Goal: Task Accomplishment & Management: Use online tool/utility

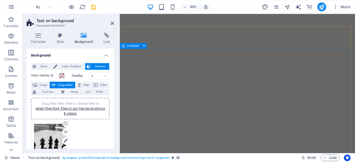
select select "ms"
select select "s"
select select "progressive"
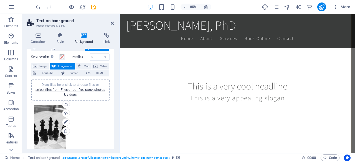
scroll to position [170, 0]
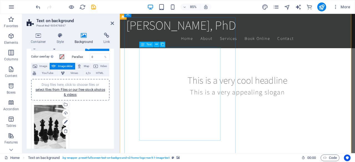
drag, startPoint x: 227, startPoint y: 160, endPoint x: 202, endPoint y: 92, distance: 72.4
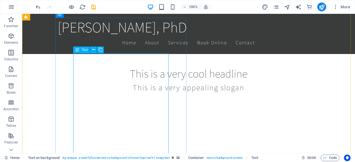
scroll to position [200, 0]
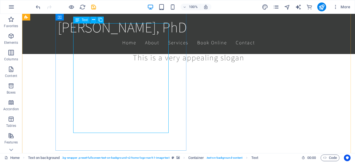
drag, startPoint x: 158, startPoint y: 129, endPoint x: 70, endPoint y: 149, distance: 91.1
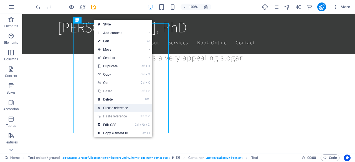
click at [120, 108] on link "Create reference" at bounding box center [123, 108] width 58 height 8
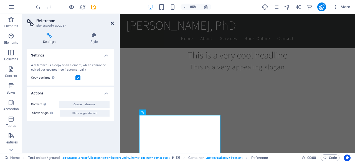
click at [112, 22] on icon at bounding box center [112, 23] width 3 height 4
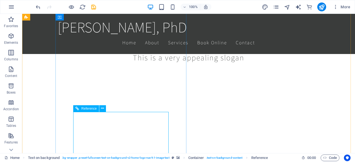
scroll to position [221, 0]
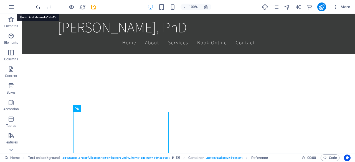
click at [38, 8] on icon "undo" at bounding box center [38, 7] width 6 height 6
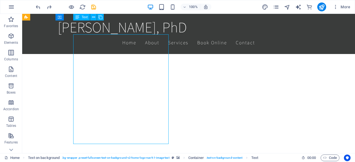
scroll to position [189, 0]
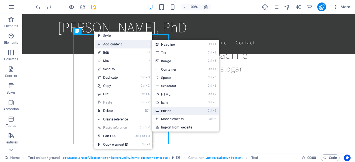
click at [182, 112] on link "Ctrl 9 Button" at bounding box center [175, 111] width 46 height 8
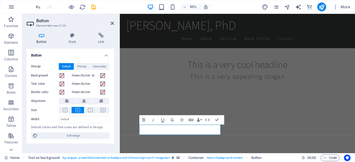
click at [191, 121] on icon "button" at bounding box center [191, 120] width 6 height 6
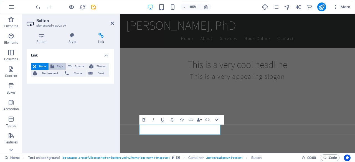
click at [54, 65] on button "Page" at bounding box center [57, 66] width 17 height 7
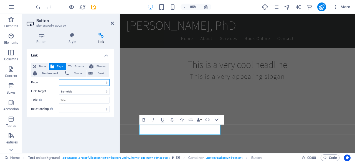
click at [98, 81] on select "Home Subpage Legal Notice Privacy" at bounding box center [84, 82] width 51 height 7
select select "1"
click at [59, 79] on select "Home Subpage Legal Notice Privacy" at bounding box center [84, 82] width 51 height 7
click at [77, 92] on select "New tab Same tab Overlay" at bounding box center [84, 91] width 51 height 7
click at [59, 88] on select "New tab Same tab Overlay" at bounding box center [84, 91] width 51 height 7
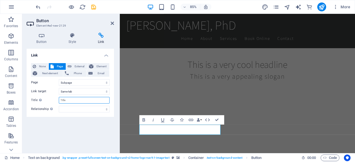
click at [75, 100] on input "Title Additional link description, should not be the same as the link text. The…" at bounding box center [84, 100] width 51 height 7
type input "Services"
click at [99, 109] on select "alternate author bookmark external help license next nofollow noreferrer noopen…" at bounding box center [84, 109] width 51 height 7
click at [92, 121] on div "Link None Page External Element Next element Phone Email Page Home Subpage Lega…" at bounding box center [70, 99] width 87 height 100
click at [107, 54] on h4 "Link" at bounding box center [70, 54] width 87 height 10
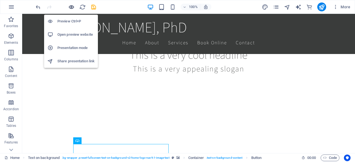
click at [71, 6] on icon "button" at bounding box center [71, 7] width 6 height 6
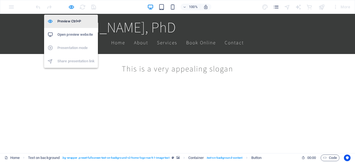
click at [69, 21] on h6 "Preview Ctrl+P" at bounding box center [75, 21] width 37 height 7
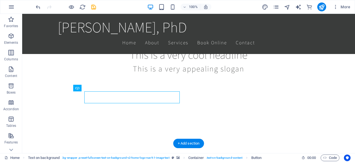
scroll to position [242, 0]
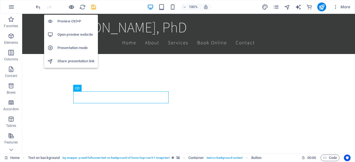
click at [71, 7] on icon "button" at bounding box center [71, 7] width 6 height 6
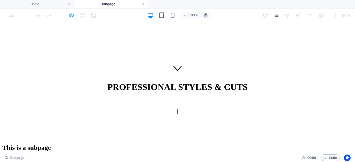
scroll to position [0, 0]
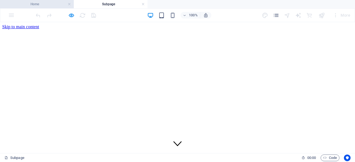
click at [29, 5] on h4 "Home" at bounding box center [37, 4] width 74 height 6
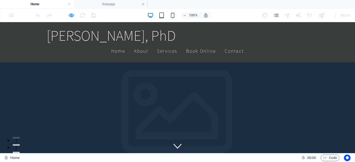
scroll to position [247, 0]
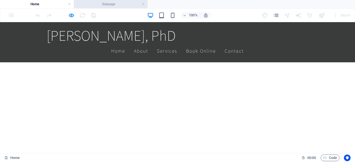
click at [108, 4] on h4 "Subpage" at bounding box center [111, 4] width 74 height 6
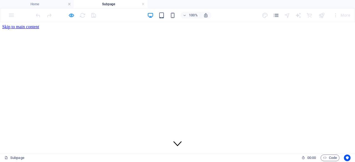
scroll to position [0, 0]
click at [108, 4] on h4 "Subpage" at bounding box center [111, 4] width 74 height 6
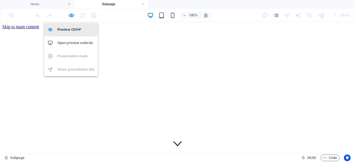
click at [69, 29] on h6 "Preview Ctrl+P" at bounding box center [75, 29] width 37 height 7
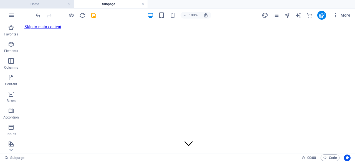
click at [39, 3] on h4 "Home" at bounding box center [37, 4] width 74 height 6
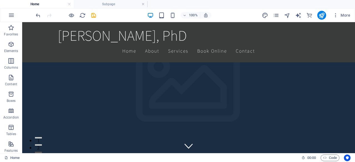
scroll to position [252, 0]
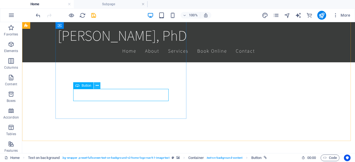
click at [99, 85] on button at bounding box center [97, 85] width 7 height 7
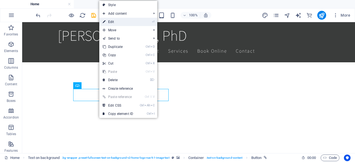
click at [135, 19] on link "⏎ Edit" at bounding box center [117, 22] width 37 height 8
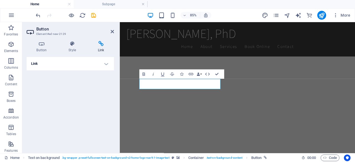
click at [75, 66] on h4 "Link" at bounding box center [70, 63] width 87 height 13
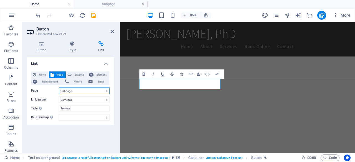
click at [69, 91] on select "Home Subpage Legal Notice Privacy" at bounding box center [84, 91] width 51 height 7
click at [59, 88] on select "Home Subpage Legal Notice Privacy" at bounding box center [84, 91] width 51 height 7
click at [69, 103] on div "None Page External Element Next element Phone Email Page Home Subpage Legal Not…" at bounding box center [70, 96] width 78 height 49
click at [96, 89] on select "Home Subpage Legal Notice Privacy" at bounding box center [84, 91] width 51 height 7
click at [95, 90] on select "Home Subpage Legal Notice Privacy" at bounding box center [84, 91] width 51 height 7
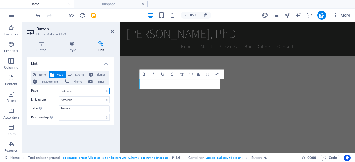
click at [84, 89] on select "Home Subpage Legal Notice Privacy" at bounding box center [84, 91] width 51 height 7
click at [70, 92] on select "Home Subpage Legal Notice Privacy" at bounding box center [84, 91] width 51 height 7
click at [65, 118] on select "alternate author bookmark external help license next nofollow noreferrer noopen…" at bounding box center [84, 117] width 51 height 7
click at [66, 129] on div "Link None Page External Element Next element Phone Email Page Home Subpage Lega…" at bounding box center [70, 103] width 87 height 92
click at [74, 45] on icon at bounding box center [72, 44] width 27 height 6
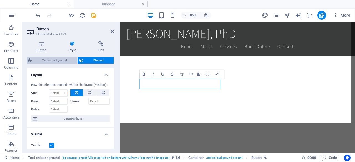
click at [49, 59] on span "Text on background" at bounding box center [55, 60] width 42 height 7
select select "%"
select select "rem"
select select "px"
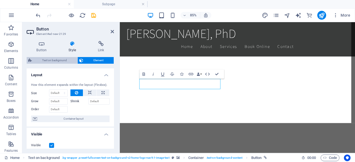
select select "preset-fullscreen-text-on-background-v2-home-logo-nav-h1-image-text"
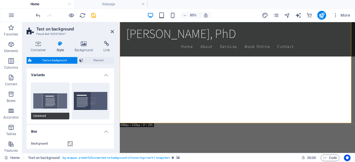
click at [51, 116] on span "Centered" at bounding box center [50, 116] width 38 height 7
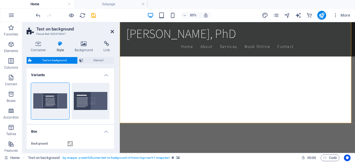
drag, startPoint x: 110, startPoint y: 31, endPoint x: 92, endPoint y: 10, distance: 27.7
click at [111, 31] on icon at bounding box center [112, 31] width 3 height 4
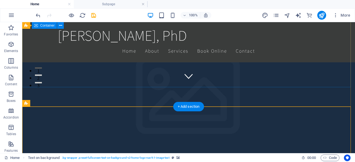
scroll to position [67, 0]
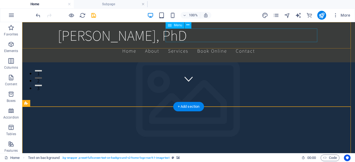
click at [231, 44] on nav "Home About Services Book Online Contact" at bounding box center [189, 51] width 262 height 14
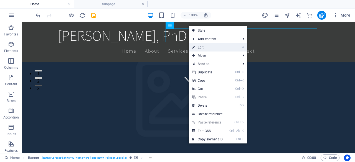
click at [221, 44] on link "⏎ Edit" at bounding box center [207, 47] width 37 height 8
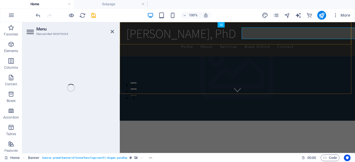
select select
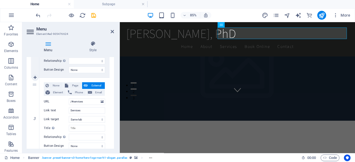
scroll to position [184, 0]
click at [91, 103] on input "/#services" at bounding box center [87, 102] width 36 height 7
type input "/services"
select select
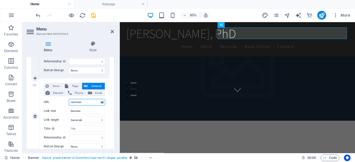
select select
type input "/Sservices"
select select
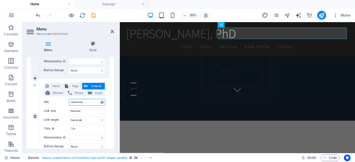
select select
type input "/Services"
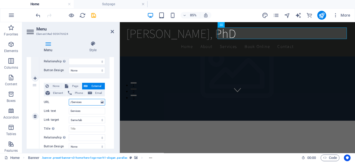
select select
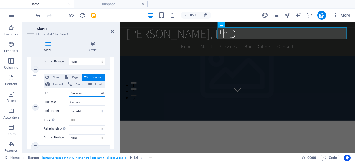
scroll to position [193, 0]
type input "/Services"
click at [80, 138] on select "None Default Primary Secondary" at bounding box center [87, 137] width 36 height 7
select select "default"
click at [69, 134] on select "None Default Primary Secondary" at bounding box center [87, 137] width 36 height 7
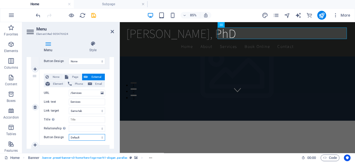
select select
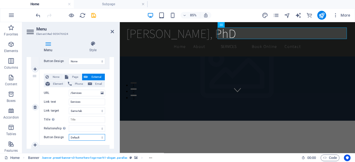
click at [82, 139] on select "None Default Primary Secondary" at bounding box center [87, 137] width 36 height 7
select select
click at [69, 134] on select "None Default Primary Secondary" at bounding box center [87, 137] width 36 height 7
select select
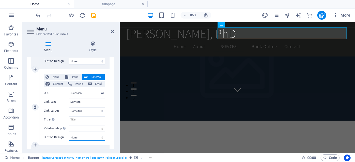
select select
click at [74, 119] on input "Title Additional link description, should not be the same as the link text. The…" at bounding box center [87, 119] width 36 height 7
type input "Services"
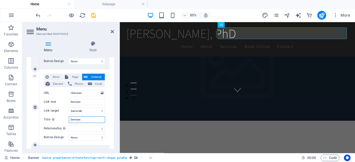
select select
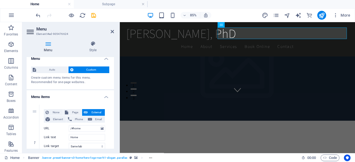
scroll to position [0, 0]
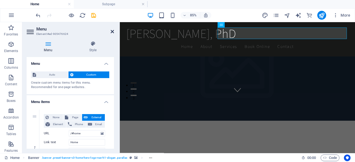
type input "Services"
click at [112, 34] on link at bounding box center [112, 31] width 3 height 5
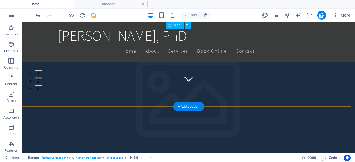
click at [231, 44] on nav "Home About Services Book Online Contact" at bounding box center [189, 51] width 262 height 14
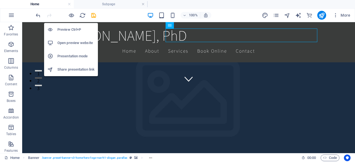
click at [71, 28] on h6 "Preview Ctrl+P" at bounding box center [75, 29] width 37 height 7
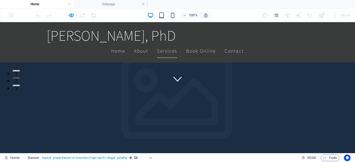
click at [177, 44] on link "Services" at bounding box center [167, 51] width 20 height 14
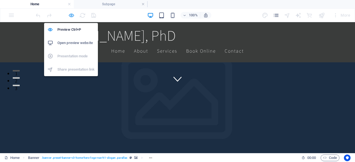
click at [71, 16] on icon "button" at bounding box center [71, 15] width 6 height 6
click at [70, 29] on h6 "Preview Ctrl+P" at bounding box center [75, 29] width 37 height 7
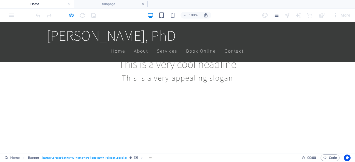
scroll to position [237, 0]
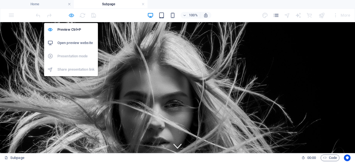
click at [70, 14] on icon "button" at bounding box center [71, 15] width 6 height 6
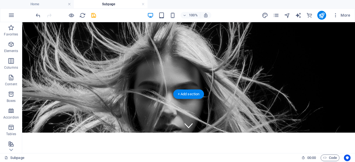
scroll to position [23, 0]
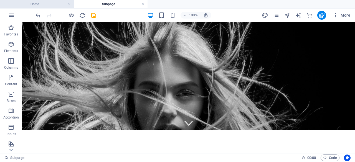
click at [50, 2] on h4 "Home" at bounding box center [37, 4] width 74 height 6
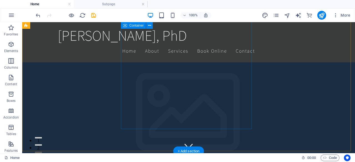
scroll to position [242, 0]
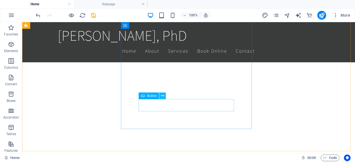
click at [162, 94] on icon at bounding box center [162, 96] width 3 height 6
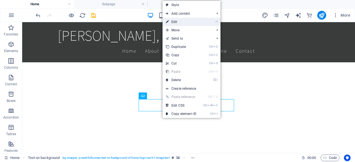
click at [196, 21] on link "⏎ Edit" at bounding box center [181, 22] width 37 height 8
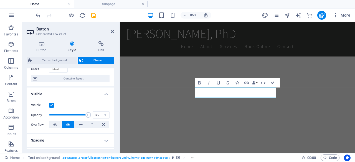
scroll to position [40, 0]
click at [43, 48] on h4 "Button" at bounding box center [43, 47] width 32 height 12
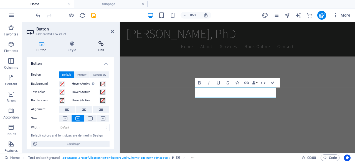
click at [102, 49] on h4 "Link" at bounding box center [101, 47] width 26 height 12
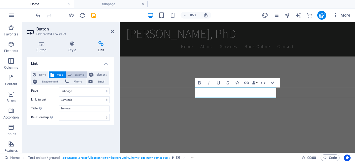
click at [79, 75] on span "External" at bounding box center [79, 75] width 12 height 7
select select "blank"
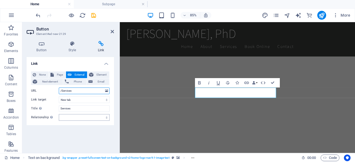
type input "/Services"
click at [83, 118] on select "alternate author bookmark external help license next nofollow noreferrer noopen…" at bounding box center [84, 117] width 51 height 7
click at [82, 117] on select "alternate author bookmark external help license next nofollow noreferrer noopen…" at bounding box center [84, 117] width 51 height 7
click at [111, 34] on link at bounding box center [112, 31] width 3 height 5
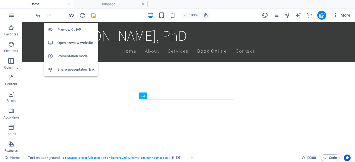
click at [69, 16] on icon "button" at bounding box center [71, 15] width 6 height 6
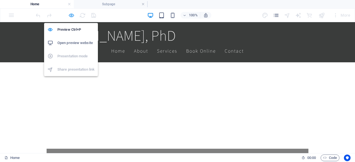
click at [71, 17] on icon "button" at bounding box center [71, 15] width 6 height 6
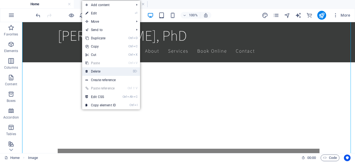
click at [92, 71] on link "⌦ Delete" at bounding box center [100, 71] width 37 height 8
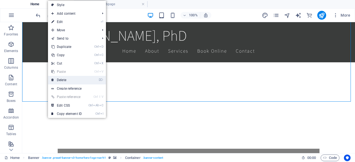
click at [61, 80] on link "⌦ Delete" at bounding box center [66, 80] width 37 height 8
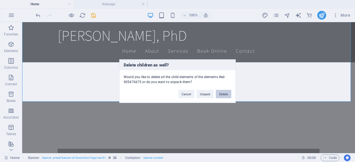
click at [226, 95] on button "Delete" at bounding box center [224, 94] width 16 height 8
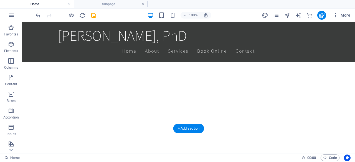
scroll to position [304, 0]
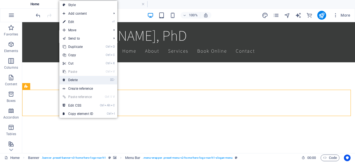
click at [69, 80] on link "⌦ Delete" at bounding box center [77, 80] width 37 height 8
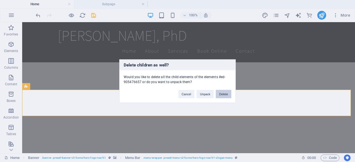
click at [223, 93] on button "Delete" at bounding box center [224, 94] width 16 height 8
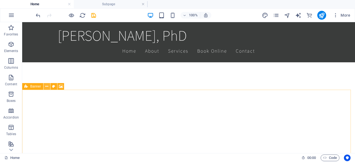
click at [46, 86] on icon at bounding box center [46, 87] width 3 height 6
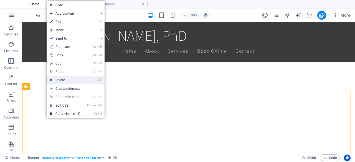
click at [59, 78] on link "⌦ Delete" at bounding box center [65, 80] width 37 height 8
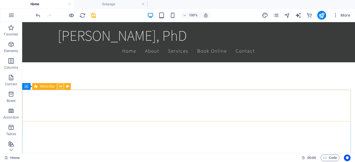
click at [61, 87] on icon at bounding box center [60, 87] width 3 height 6
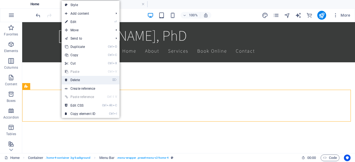
click at [73, 80] on link "⌦ Delete" at bounding box center [80, 80] width 37 height 8
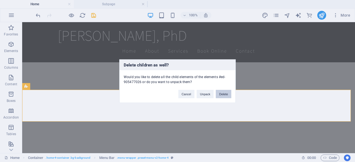
click at [224, 95] on button "Delete" at bounding box center [224, 94] width 16 height 8
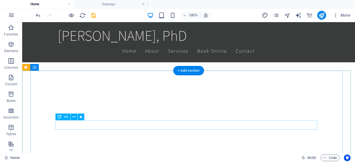
scroll to position [323, 0]
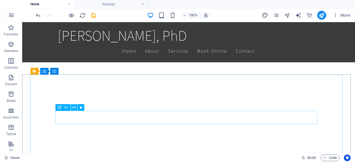
click at [72, 107] on icon at bounding box center [73, 108] width 3 height 6
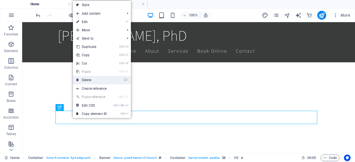
click at [87, 83] on link "⌦ Delete" at bounding box center [91, 80] width 37 height 8
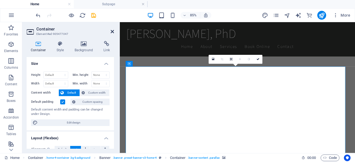
drag, startPoint x: 113, startPoint y: 31, endPoint x: 92, endPoint y: 9, distance: 31.2
click at [113, 31] on icon at bounding box center [112, 31] width 3 height 4
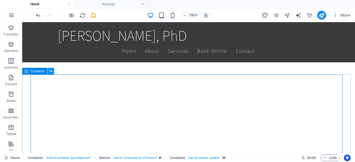
click at [52, 73] on icon at bounding box center [50, 72] width 3 height 6
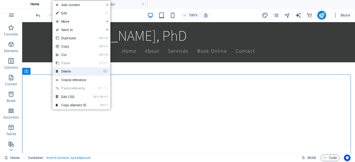
click at [60, 72] on link "⌦ Delete" at bounding box center [70, 71] width 37 height 8
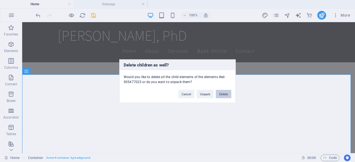
click at [224, 93] on button "Delete" at bounding box center [224, 94] width 16 height 8
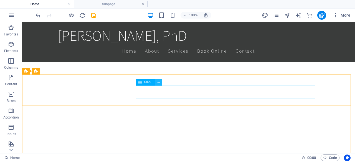
click at [159, 84] on icon at bounding box center [158, 83] width 3 height 6
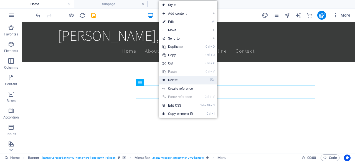
click at [173, 80] on link "⌦ Delete" at bounding box center [177, 80] width 37 height 8
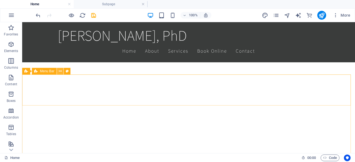
click at [61, 72] on icon at bounding box center [60, 72] width 3 height 6
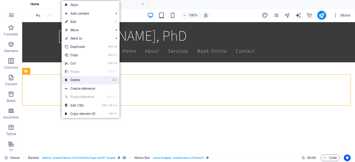
click at [70, 78] on link "⌦ Delete" at bounding box center [80, 80] width 37 height 8
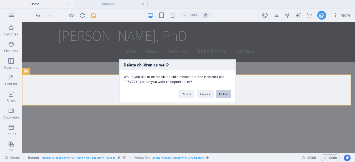
click at [225, 92] on button "Delete" at bounding box center [224, 94] width 16 height 8
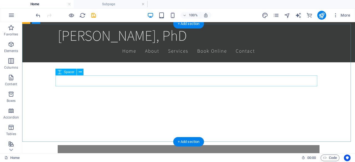
scroll to position [368, 0]
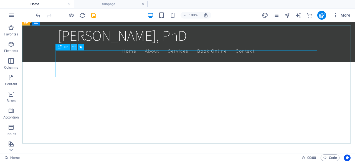
click at [75, 46] on icon at bounding box center [73, 47] width 3 height 6
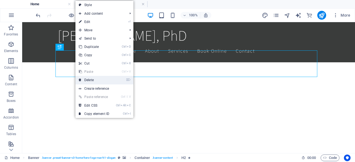
click at [96, 80] on link "⌦ Delete" at bounding box center [93, 80] width 37 height 8
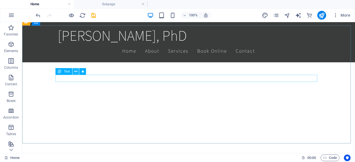
click at [77, 71] on icon at bounding box center [75, 72] width 3 height 6
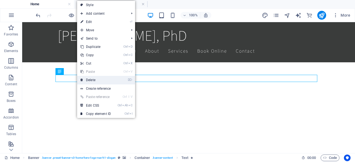
click at [92, 76] on link "⌦ Delete" at bounding box center [95, 80] width 37 height 8
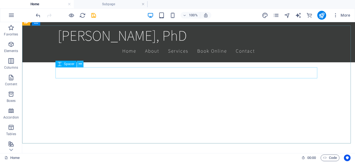
click at [83, 64] on button at bounding box center [80, 64] width 7 height 7
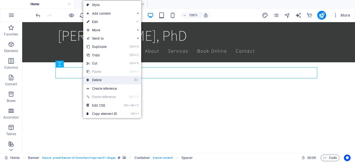
click at [98, 81] on link "⌦ Delete" at bounding box center [101, 80] width 37 height 8
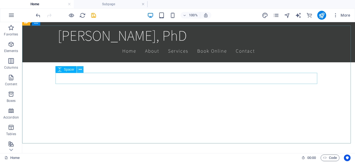
click at [80, 69] on icon at bounding box center [80, 70] width 3 height 6
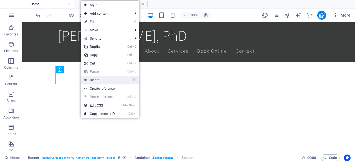
click at [91, 79] on link "⌦ Delete" at bounding box center [99, 80] width 37 height 8
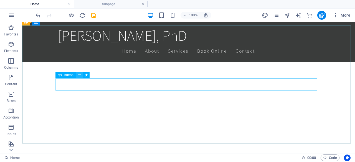
click at [79, 75] on icon at bounding box center [79, 75] width 3 height 6
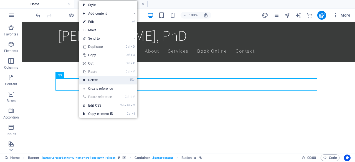
click at [86, 78] on link "⌦ Delete" at bounding box center [97, 80] width 37 height 8
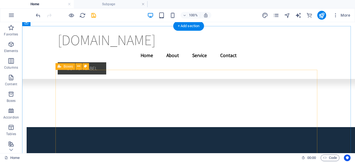
scroll to position [1359, 0]
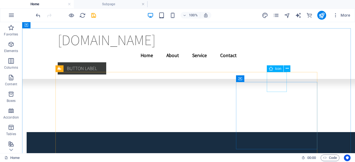
click at [276, 68] on span "Icon" at bounding box center [278, 68] width 6 height 3
select select "xMidYMid"
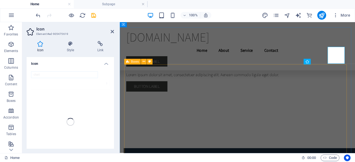
scroll to position [1380, 0]
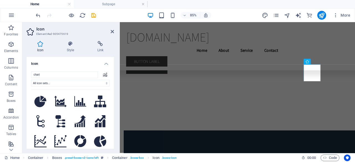
click at [252, 7] on ul "Home Subpage" at bounding box center [177, 4] width 355 height 8
click at [98, 143] on icon at bounding box center [100, 141] width 12 height 11
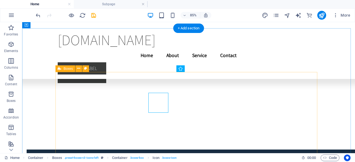
scroll to position [1359, 0]
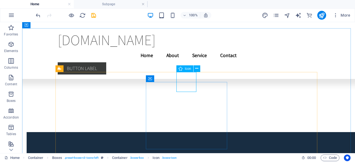
click at [187, 69] on span "Icon" at bounding box center [188, 68] width 6 height 3
click at [187, 68] on span "Icon" at bounding box center [188, 68] width 6 height 3
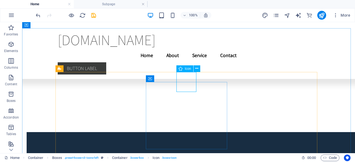
select select "xMidYMid"
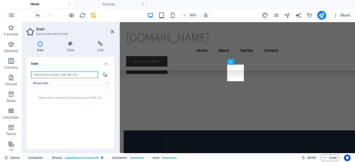
scroll to position [0, 0]
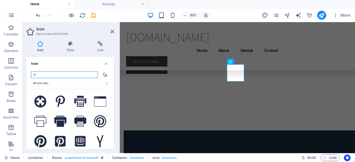
type input "i"
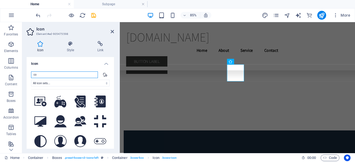
type input "c"
